Goal: Task Accomplishment & Management: Use online tool/utility

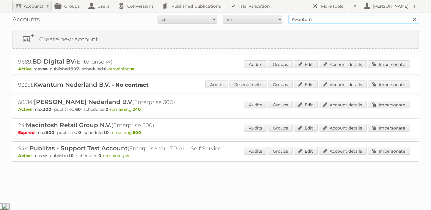
drag, startPoint x: 320, startPoint y: 22, endPoint x: 285, endPoint y: 20, distance: 35.4
click at [285, 20] on form "All Active Expired Pending All Paid Trials Self service Kwantum Search" at bounding box center [215, 19] width 407 height 9
type input "Ford NL"
click at [410, 15] on input "Search" at bounding box center [414, 19] width 9 height 9
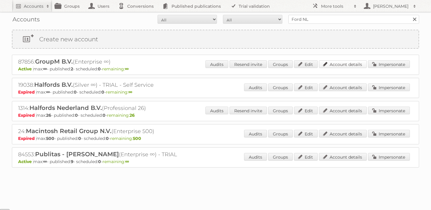
click at [346, 66] on link "Account details" at bounding box center [343, 64] width 48 height 8
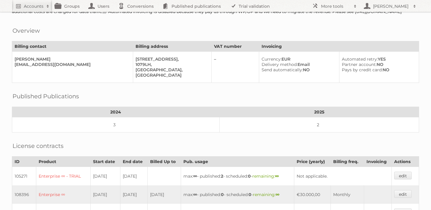
scroll to position [52, 0]
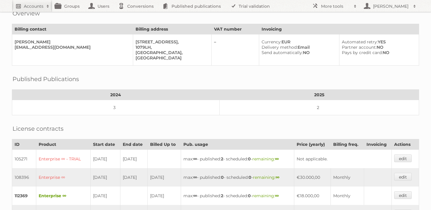
click at [43, 3] on h2 "Accounts" at bounding box center [34, 6] width 20 height 6
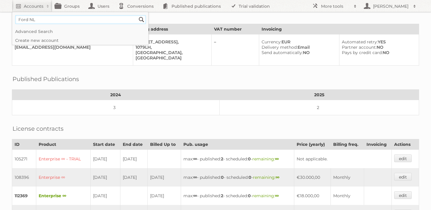
type input"] "Ford NL"
click at [47, 83] on h2 "Published Publications" at bounding box center [45, 79] width 67 height 9
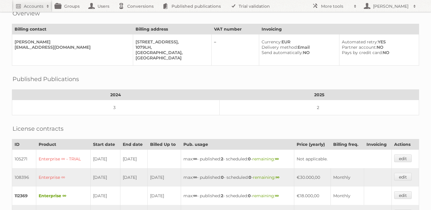
scroll to position [0, 0]
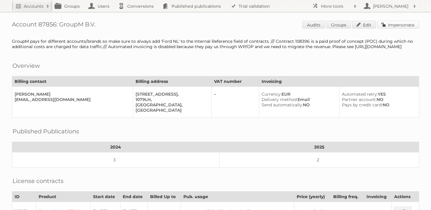
click at [386, 22] on link "Impersonate" at bounding box center [398, 25] width 42 height 8
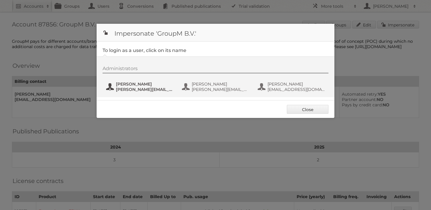
click at [127, 81] on button "[PERSON_NAME] [PERSON_NAME][EMAIL_ADDRESS][DOMAIN_NAME]" at bounding box center [140, 87] width 70 height 12
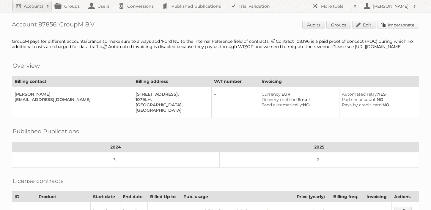
click at [390, 26] on link "Impersonate" at bounding box center [398, 25] width 42 height 8
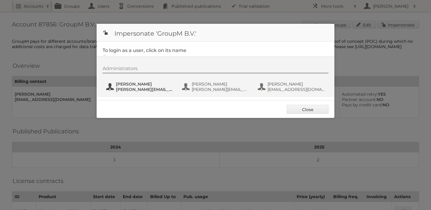
click at [140, 84] on span "[PERSON_NAME]" at bounding box center [145, 83] width 58 height 5
